Goal: Task Accomplishment & Management: Manage account settings

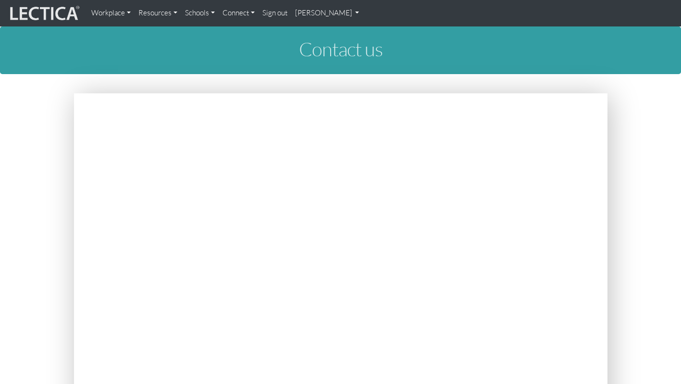
click at [61, 21] on img at bounding box center [44, 13] width 72 height 18
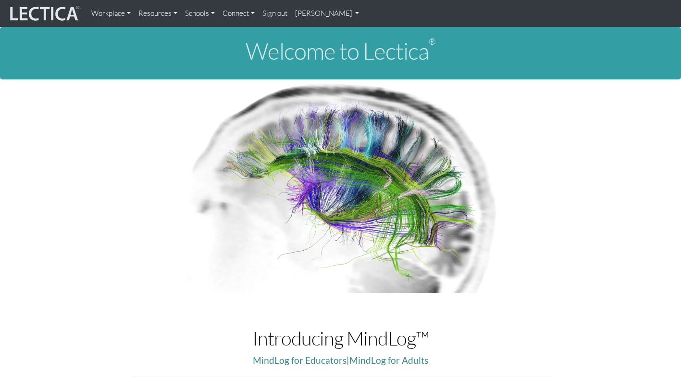
click at [309, 13] on link "[PERSON_NAME]" at bounding box center [327, 13] width 72 height 19
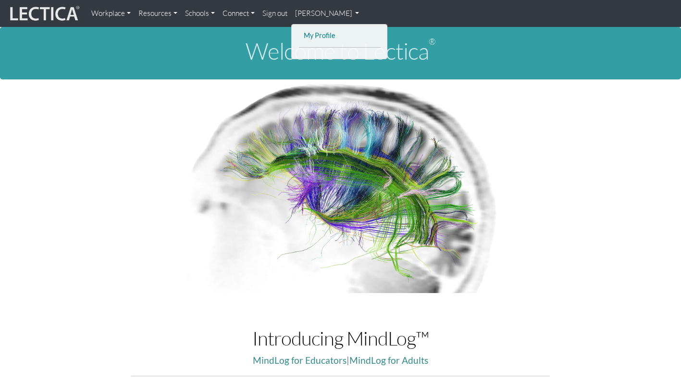
click at [325, 34] on link "My Profile" at bounding box center [339, 36] width 77 height 12
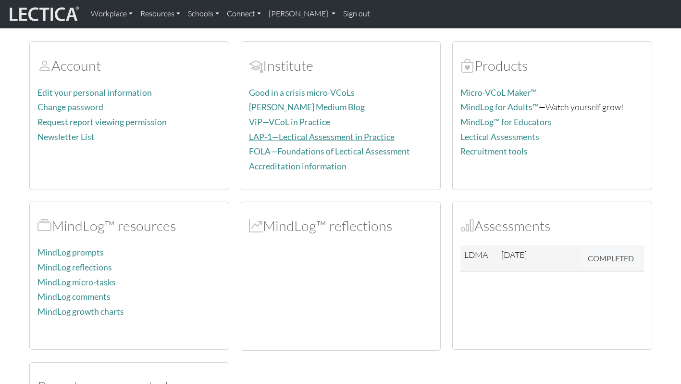
scroll to position [92, 0]
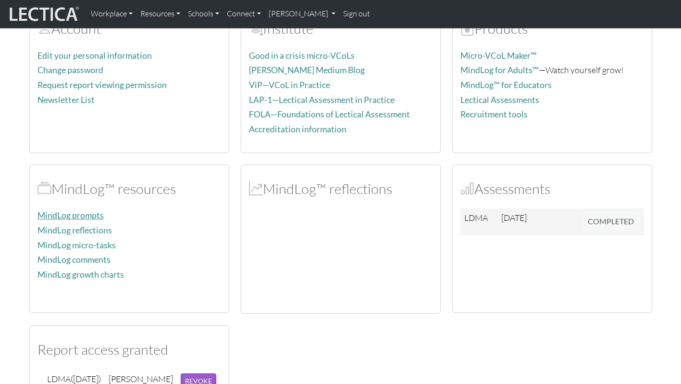
click at [89, 216] on link "MindLog prompts" at bounding box center [70, 215] width 66 height 10
